Goal: Information Seeking & Learning: Check status

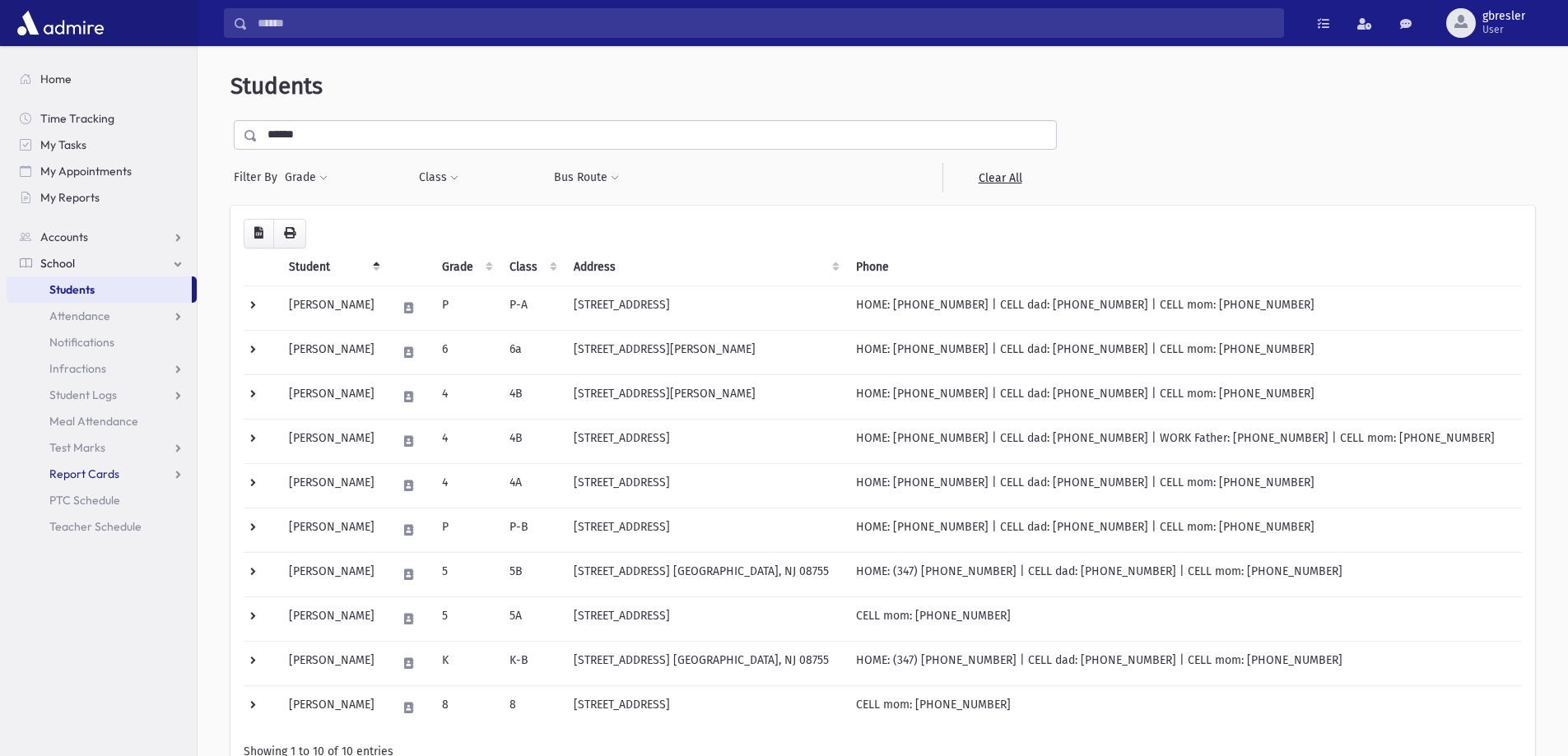
click at [85, 478] on span "Report Cards" at bounding box center [84, 474] width 70 height 15
click at [84, 527] on span "Marks List" at bounding box center [89, 527] width 52 height 15
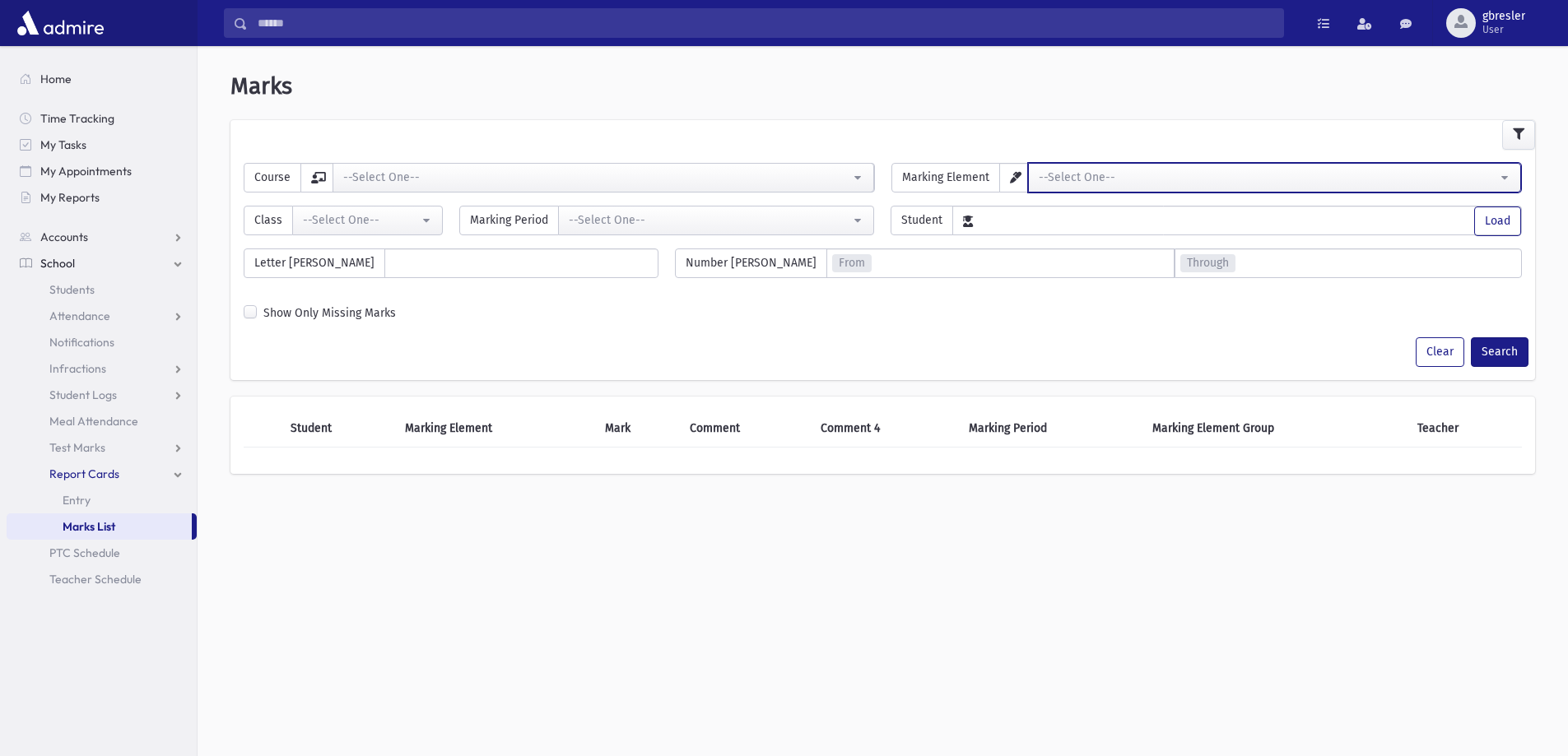
click at [1338, 182] on div "--Select One--" at bounding box center [1268, 177] width 459 height 18
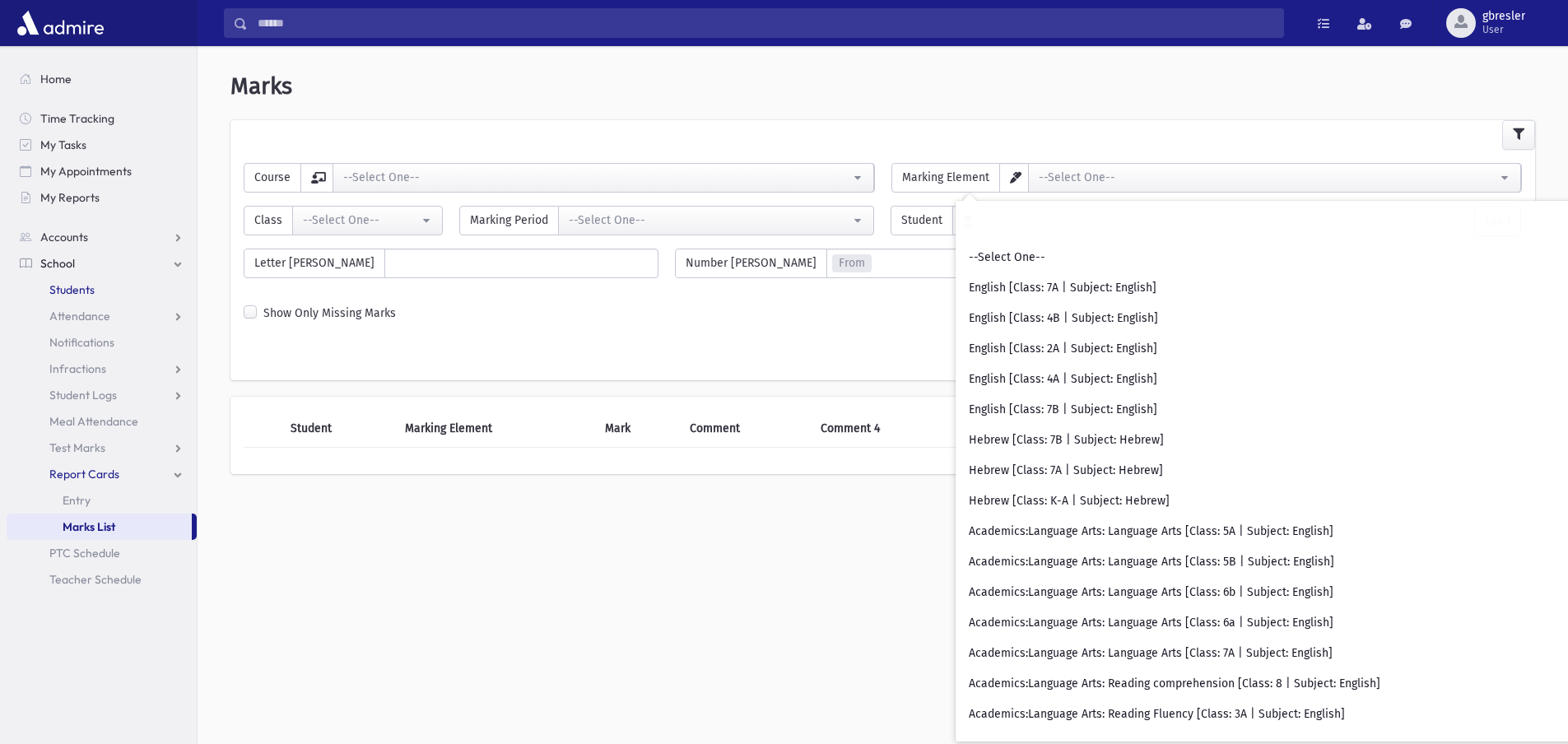
click at [82, 293] on span "Students" at bounding box center [72, 290] width 46 height 15
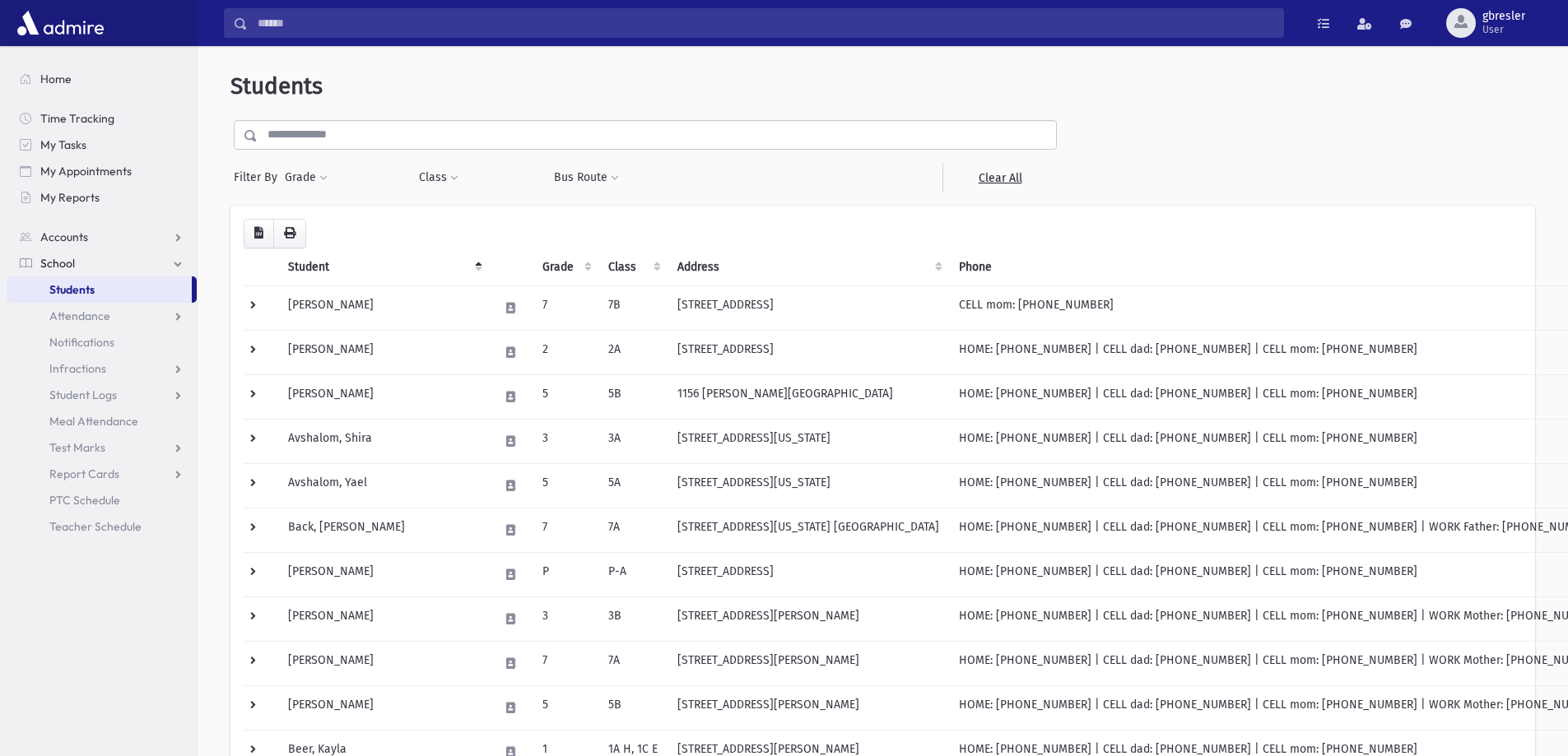
click at [335, 135] on input "text" at bounding box center [657, 135] width 798 height 30
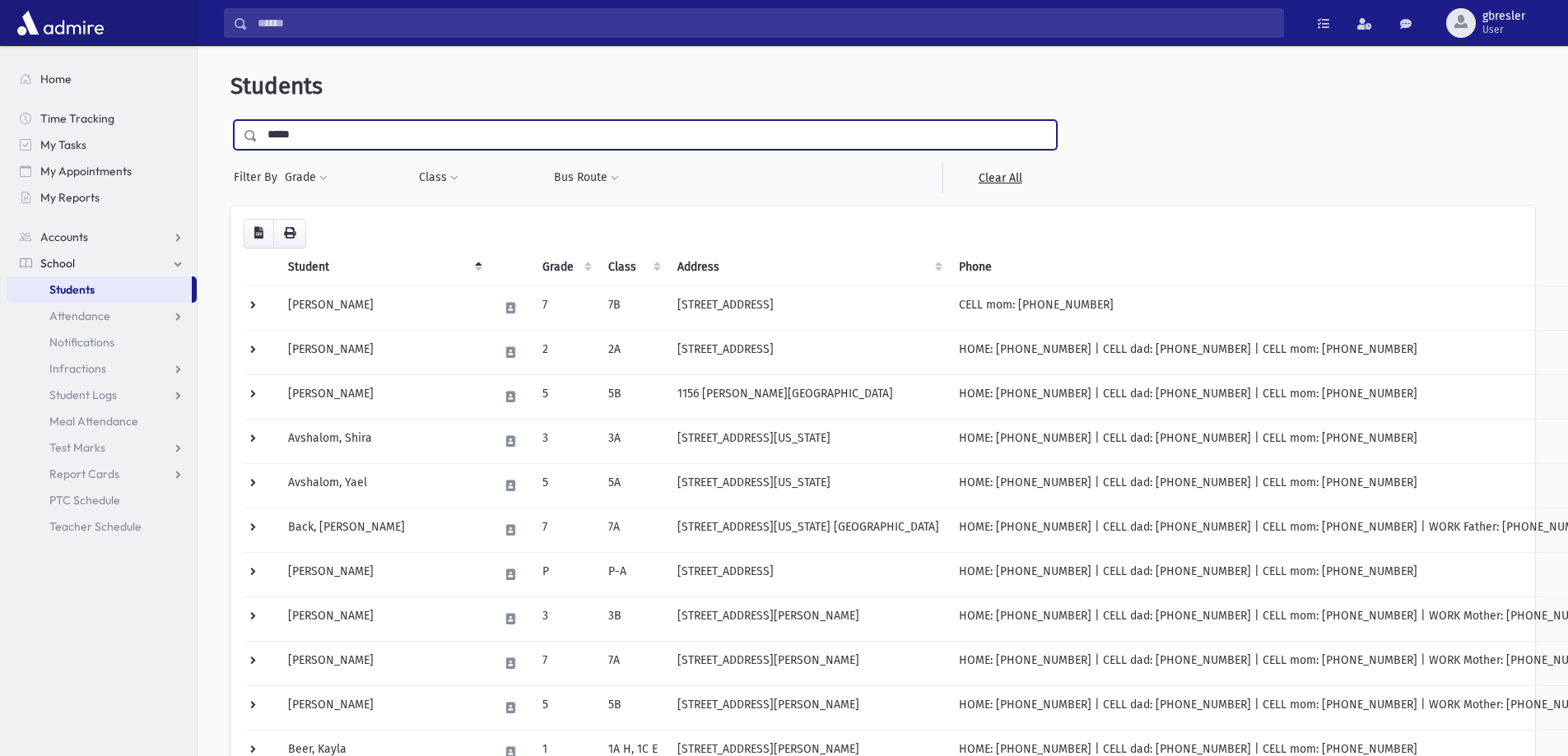
type input "*****"
click at [230, 120] on input "submit" at bounding box center [253, 131] width 46 height 22
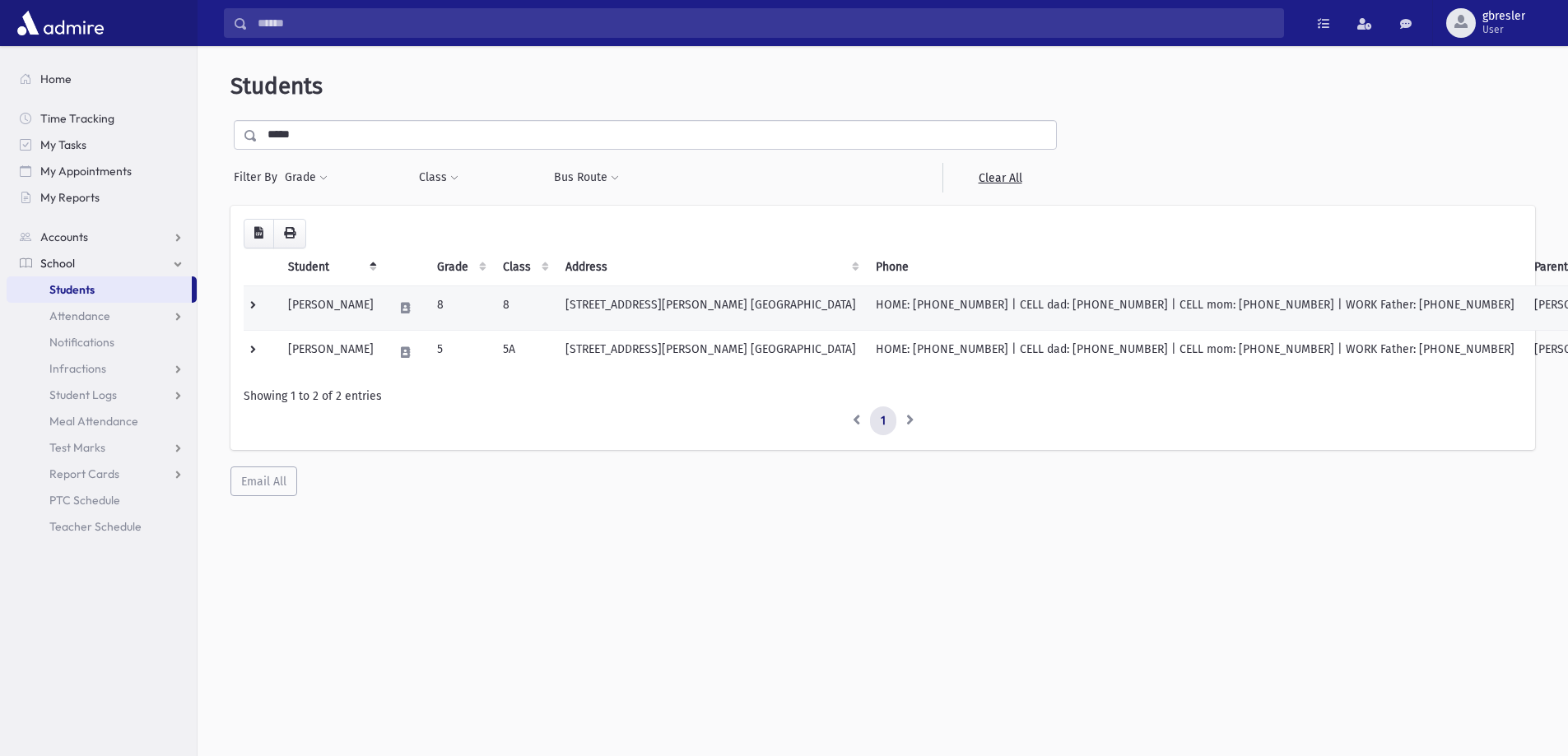
click at [354, 306] on td "[PERSON_NAME]" at bounding box center [330, 308] width 105 height 45
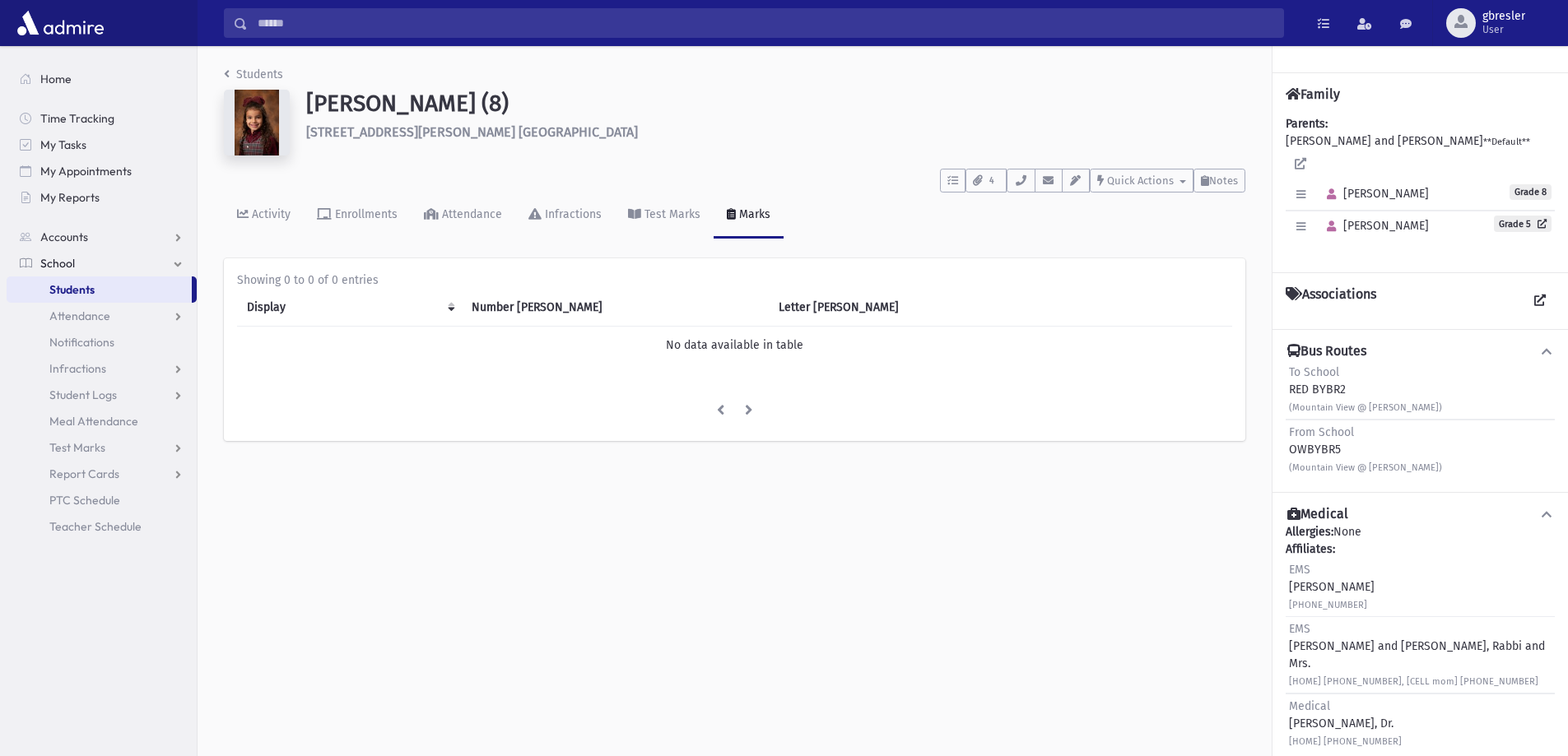
click at [1514, 185] on span "Grade 8" at bounding box center [1530, 192] width 42 height 16
click at [1303, 183] on button "button" at bounding box center [1301, 195] width 24 height 24
click at [125, 475] on link "Report Cards" at bounding box center [102, 474] width 190 height 26
click at [113, 532] on span "Marks List" at bounding box center [89, 527] width 52 height 15
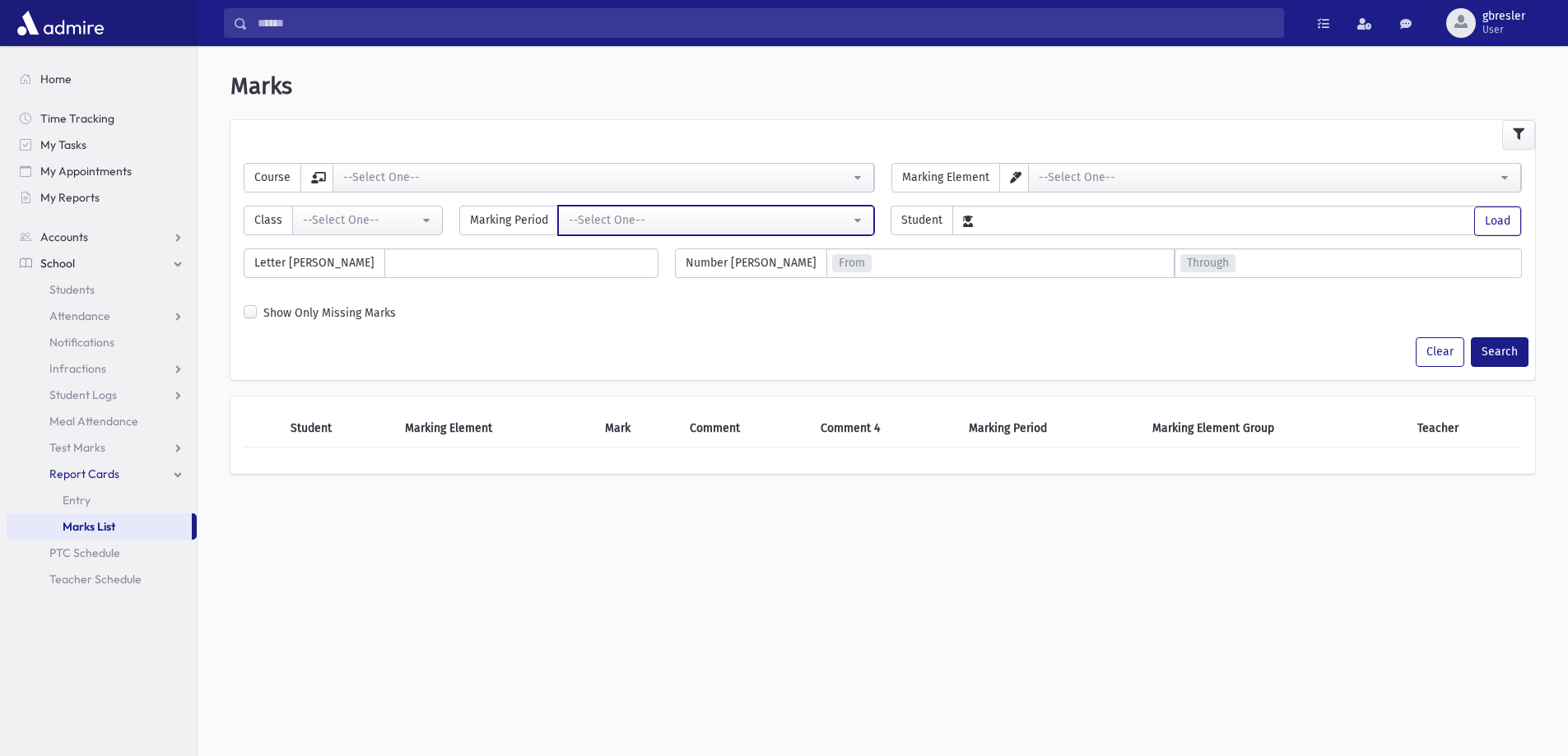
click at [844, 223] on div "--Select One--" at bounding box center [710, 220] width 282 height 18
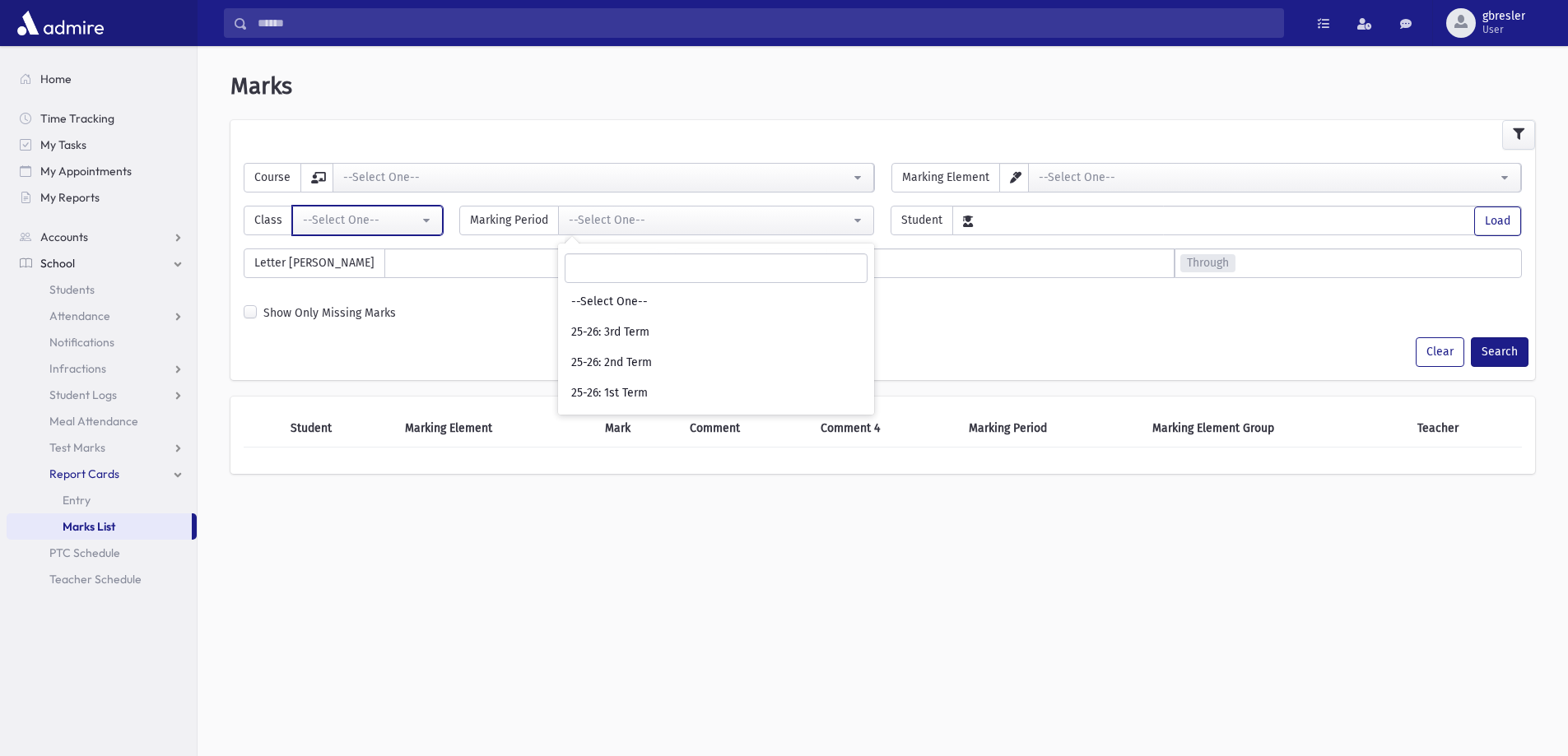
click at [410, 214] on div "--Select One--" at bounding box center [361, 220] width 116 height 18
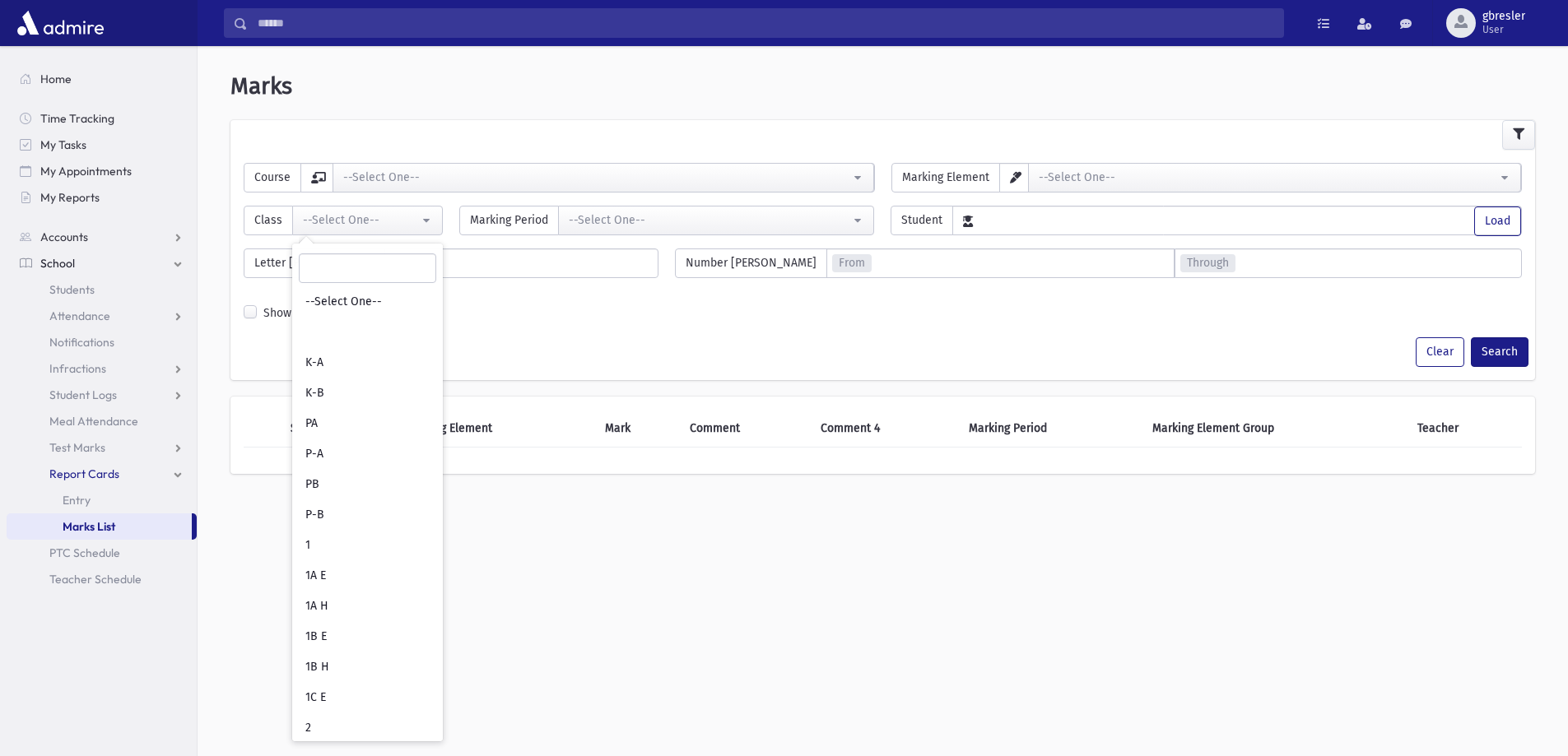
click at [611, 534] on div "**********" at bounding box center [882, 406] width 1370 height 709
